Goal: Task Accomplishment & Management: Use online tool/utility

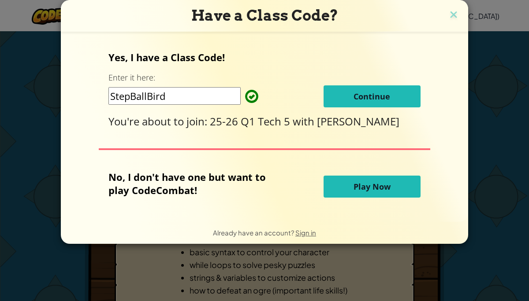
click at [360, 101] on span "Continue" at bounding box center [371, 96] width 37 height 11
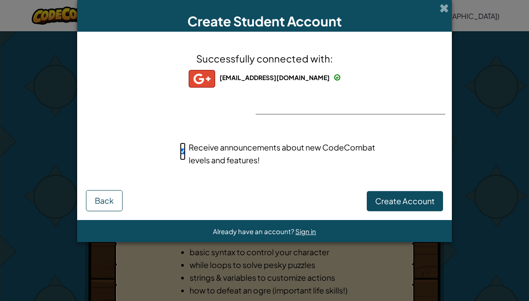
click at [181, 150] on input "Receive announcements about new CodeCombat levels and features!" at bounding box center [183, 152] width 6 height 18
checkbox input "false"
click at [405, 199] on span "Create Account" at bounding box center [404, 201] width 59 height 10
click at [405, 199] on button "Create Account" at bounding box center [405, 201] width 76 height 20
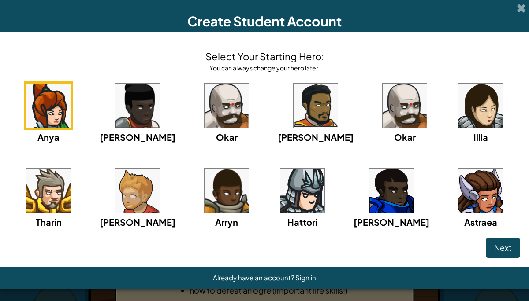
click at [460, 197] on img at bounding box center [480, 191] width 44 height 44
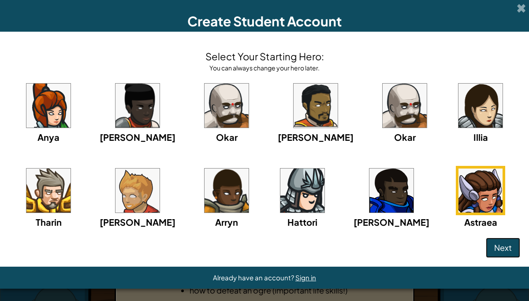
click at [515, 241] on button "Next" at bounding box center [502, 248] width 34 height 20
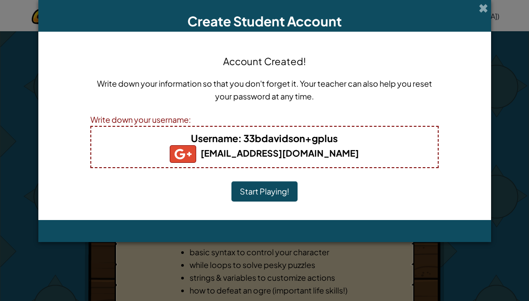
click at [276, 187] on button "Start Playing!" at bounding box center [264, 192] width 66 height 20
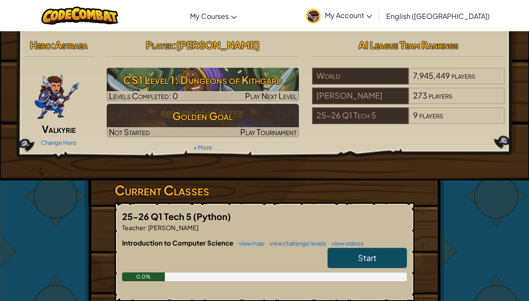
click at [353, 259] on link "Start" at bounding box center [366, 258] width 79 height 20
click at [383, 253] on link "Start" at bounding box center [366, 258] width 79 height 20
click at [370, 250] on link "Start" at bounding box center [366, 258] width 79 height 20
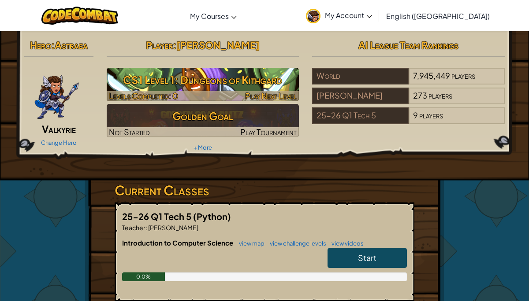
click at [202, 83] on h3 "CS1 Level 1: Dungeons of Kithgard" at bounding box center [203, 80] width 193 height 20
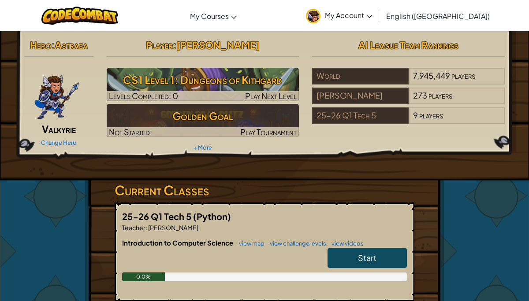
click at [347, 251] on link "Start" at bounding box center [366, 258] width 79 height 20
click at [358, 258] on span "Start" at bounding box center [367, 258] width 19 height 10
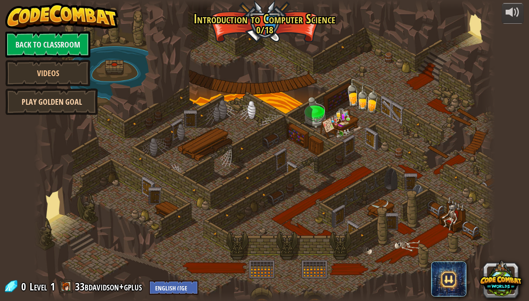
click at [52, 107] on link "Play Golden Goal" at bounding box center [51, 102] width 93 height 26
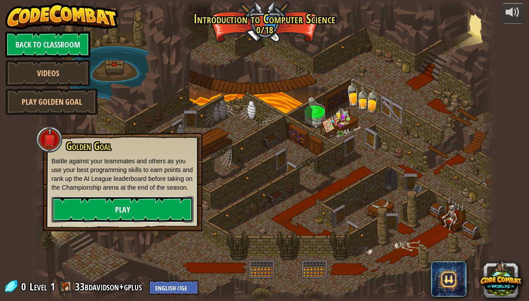
click at [91, 223] on link "Play" at bounding box center [123, 209] width 142 height 26
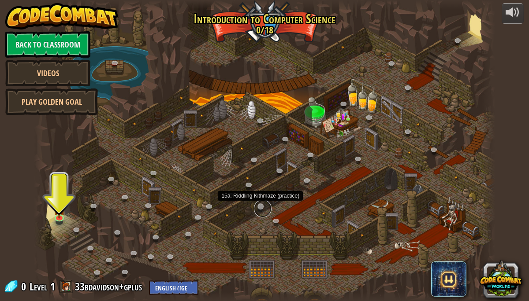
click at [259, 205] on link at bounding box center [263, 209] width 18 height 18
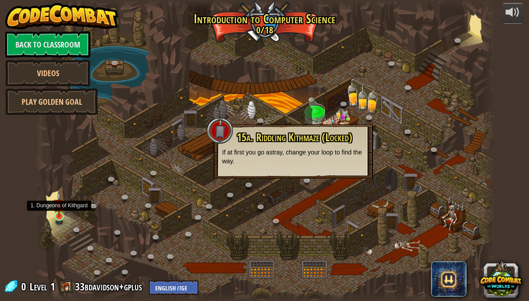
click at [56, 215] on img at bounding box center [58, 205] width 11 height 26
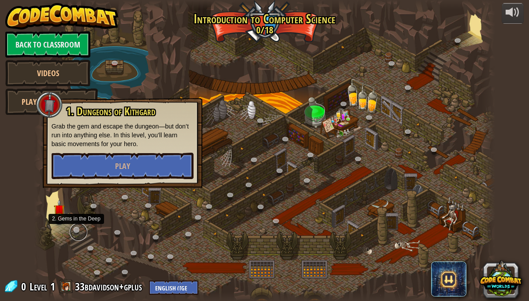
click at [76, 225] on link at bounding box center [79, 232] width 18 height 18
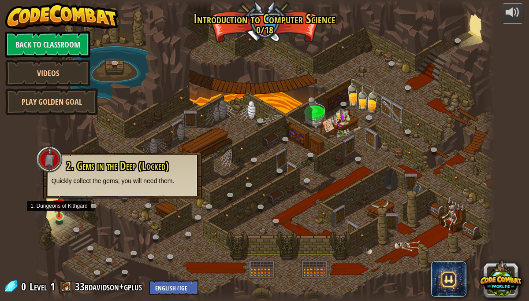
click at [62, 211] on img at bounding box center [58, 205] width 11 height 26
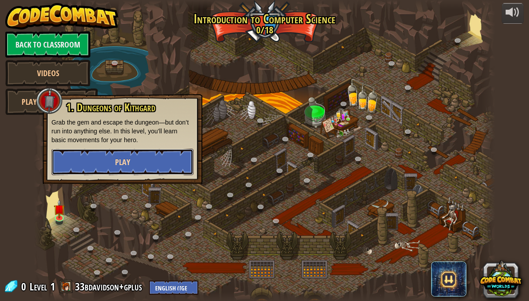
click at [138, 157] on button "Play" at bounding box center [123, 162] width 142 height 26
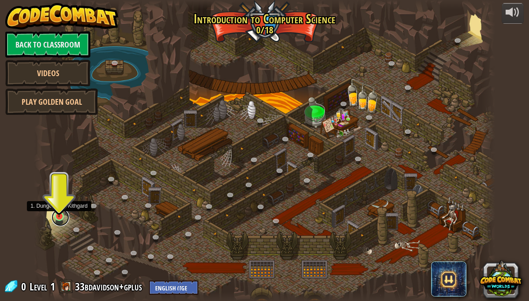
click at [57, 218] on link at bounding box center [61, 218] width 18 height 18
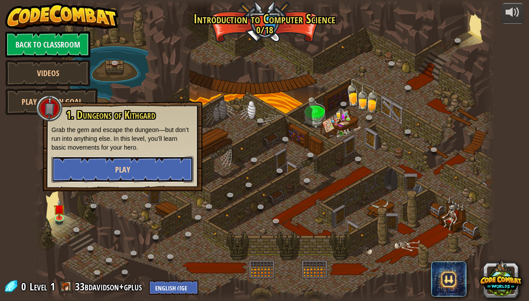
click at [114, 166] on button "Play" at bounding box center [123, 169] width 142 height 26
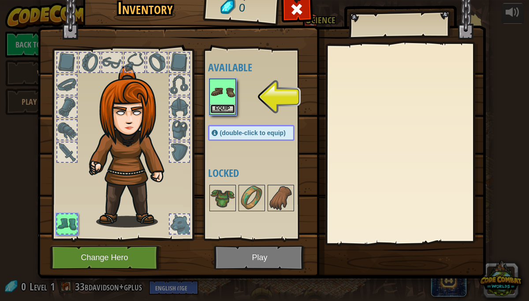
click at [226, 107] on button "Equip" at bounding box center [222, 108] width 25 height 9
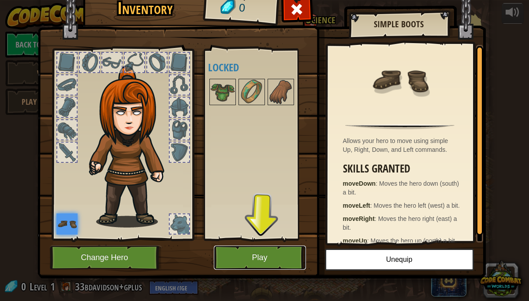
click at [248, 253] on button "Play" at bounding box center [260, 258] width 92 height 24
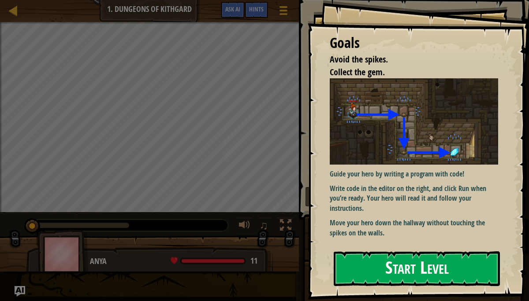
click at [386, 272] on button "Start Level" at bounding box center [416, 269] width 166 height 35
